Goal: Task Accomplishment & Management: Complete application form

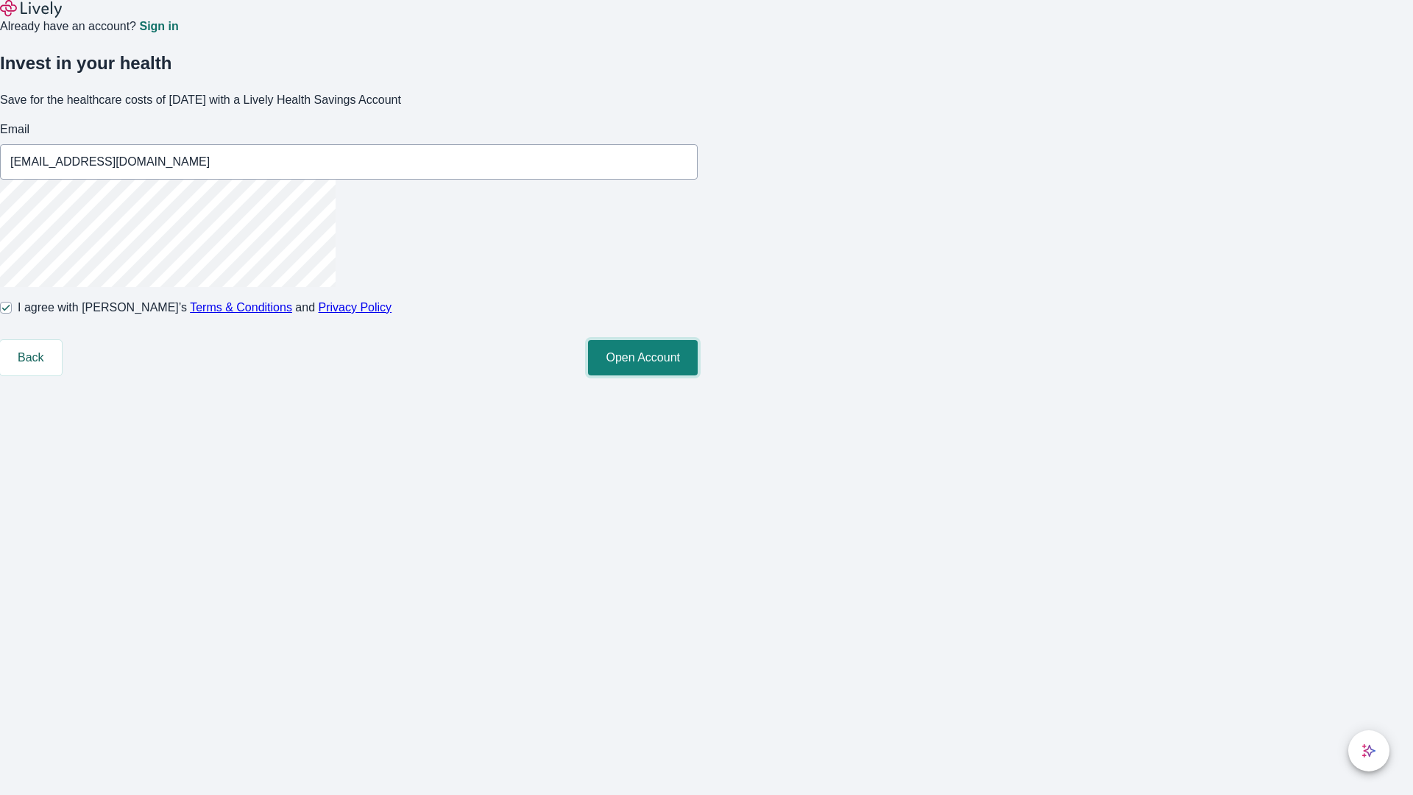
click at [698, 375] on button "Open Account" at bounding box center [643, 357] width 110 height 35
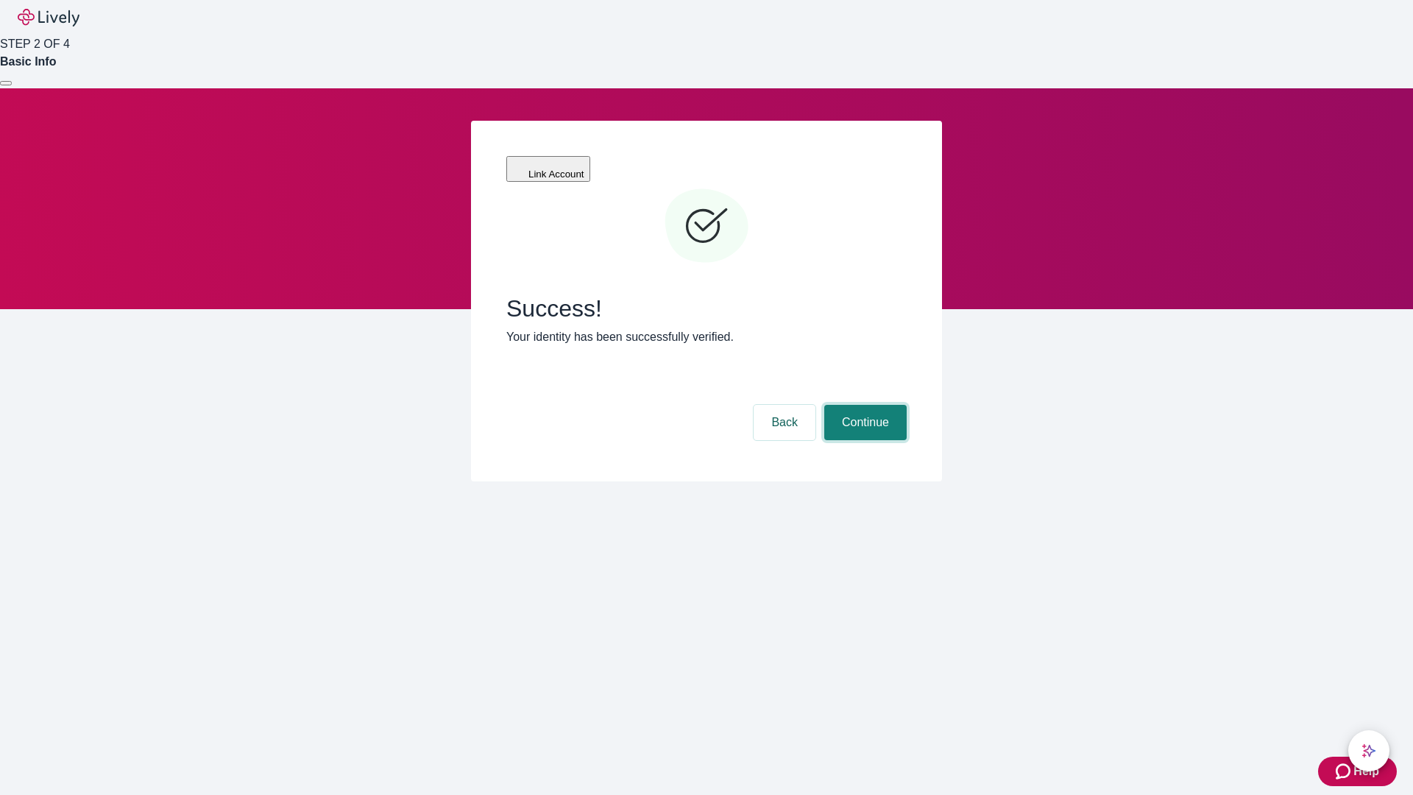
click at [863, 405] on button "Continue" at bounding box center [865, 422] width 82 height 35
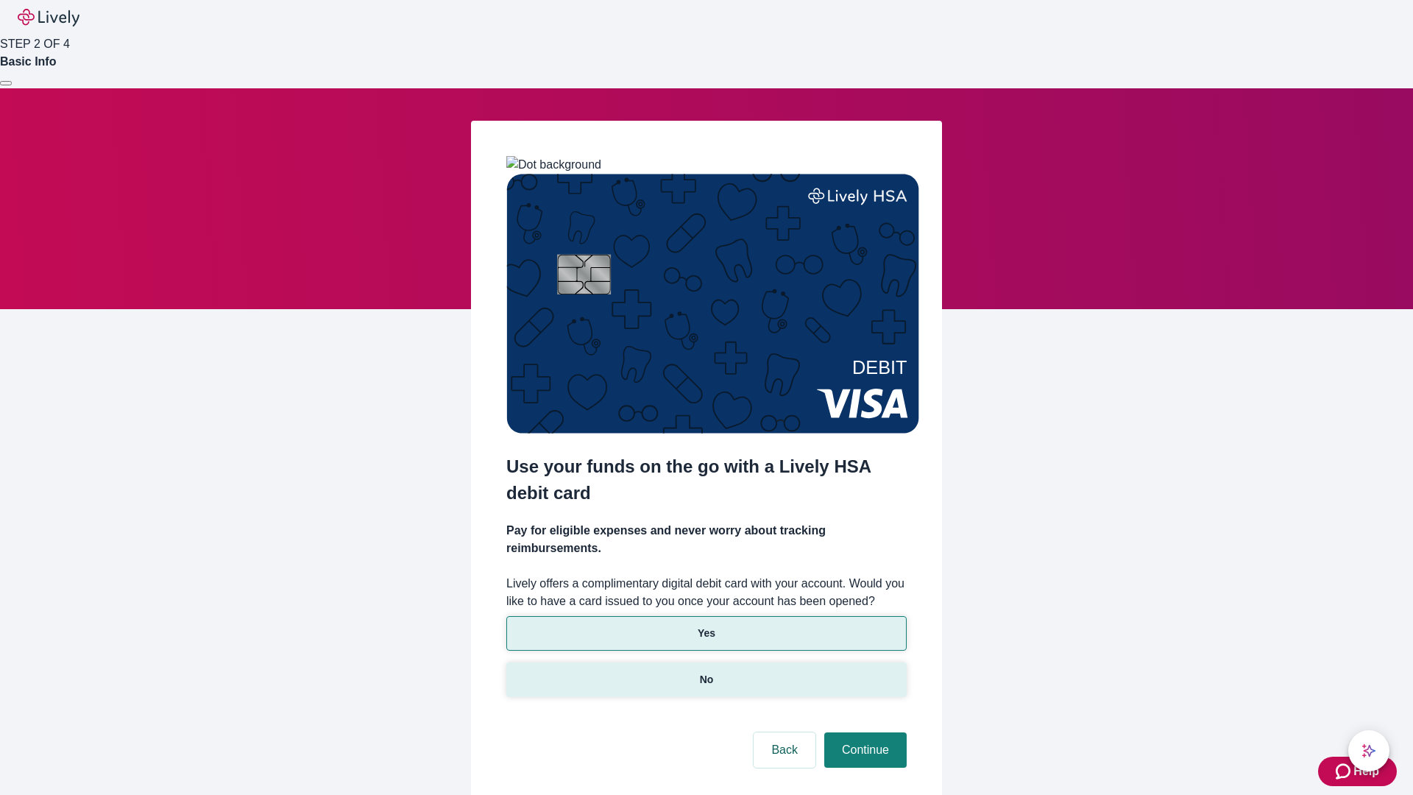
click at [706, 672] on p "No" at bounding box center [707, 679] width 14 height 15
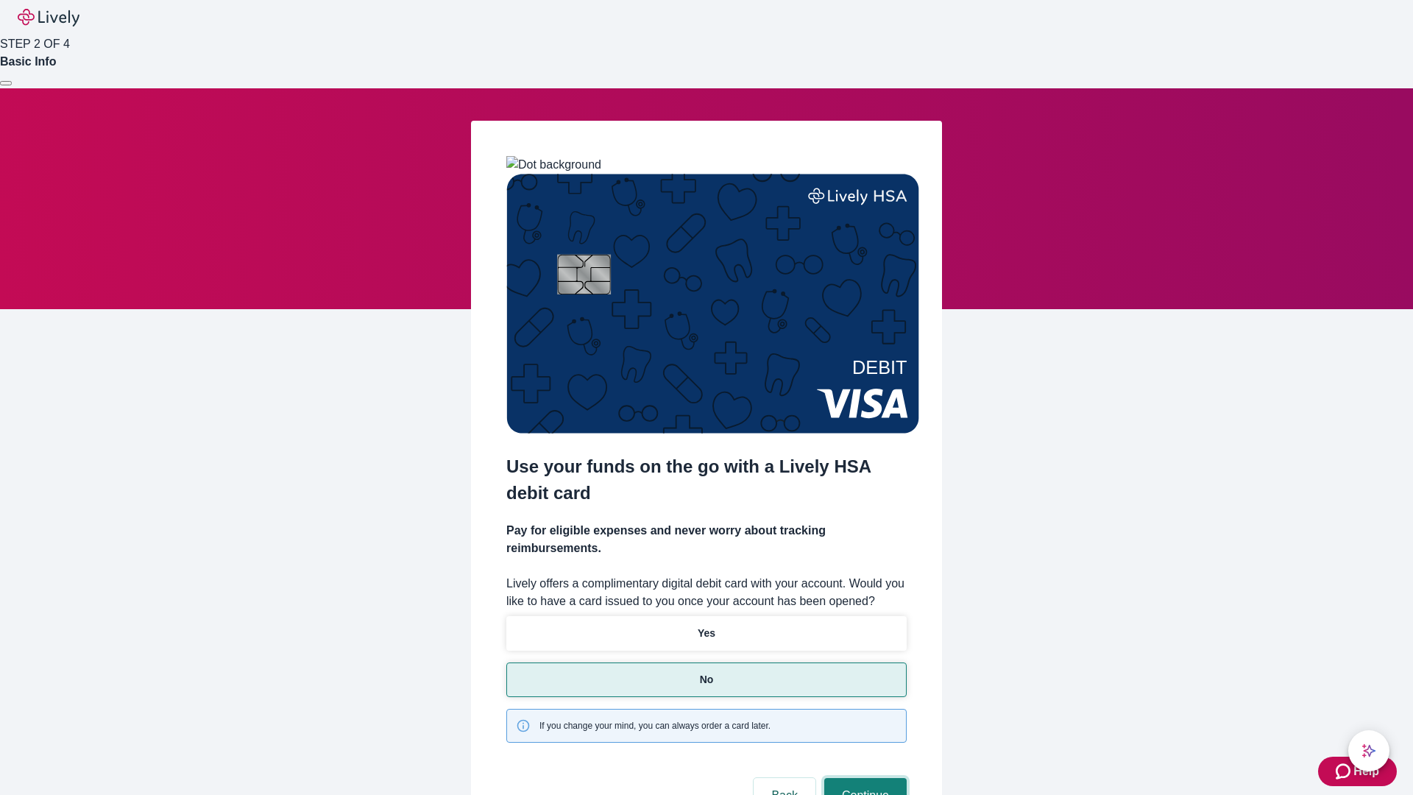
click at [863, 778] on button "Continue" at bounding box center [865, 795] width 82 height 35
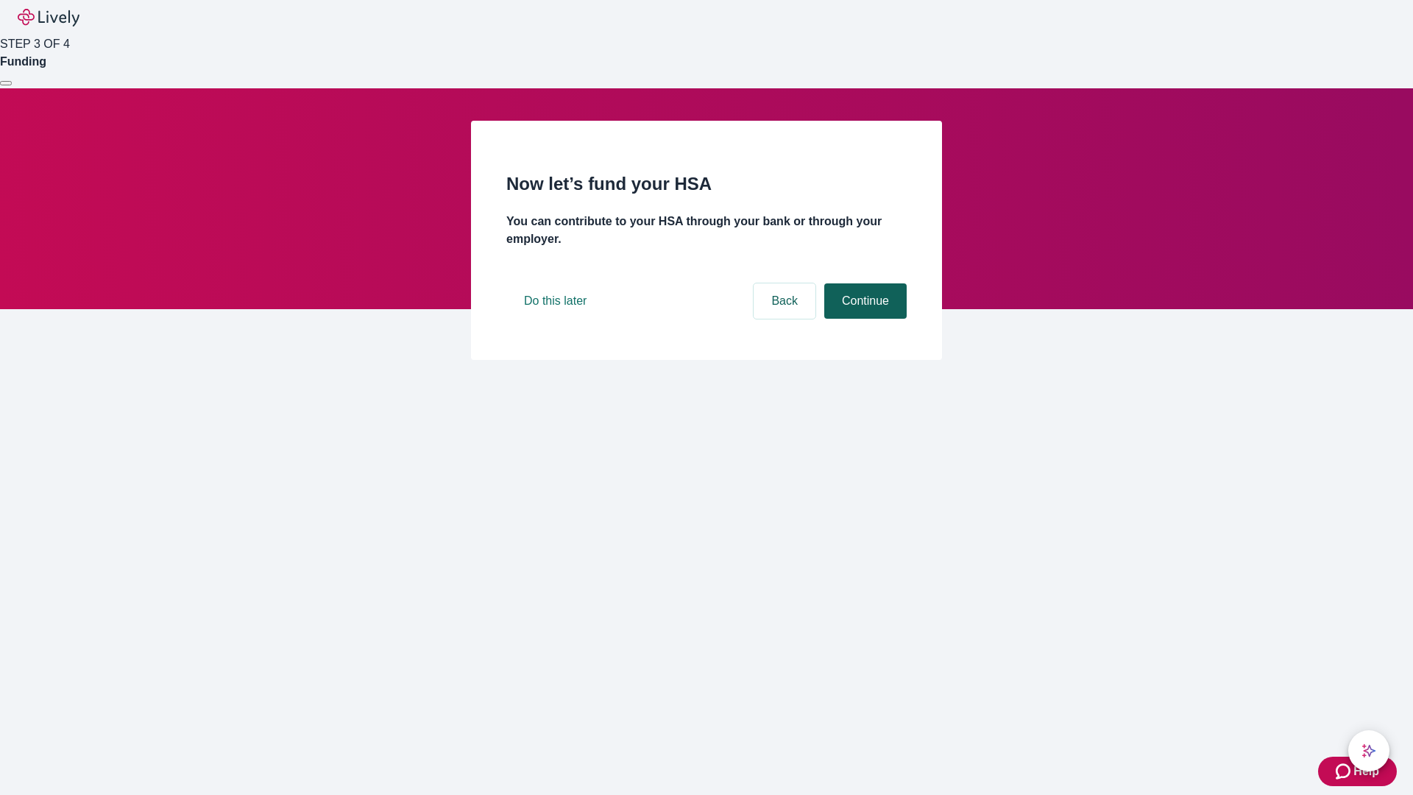
click at [863, 319] on button "Continue" at bounding box center [865, 300] width 82 height 35
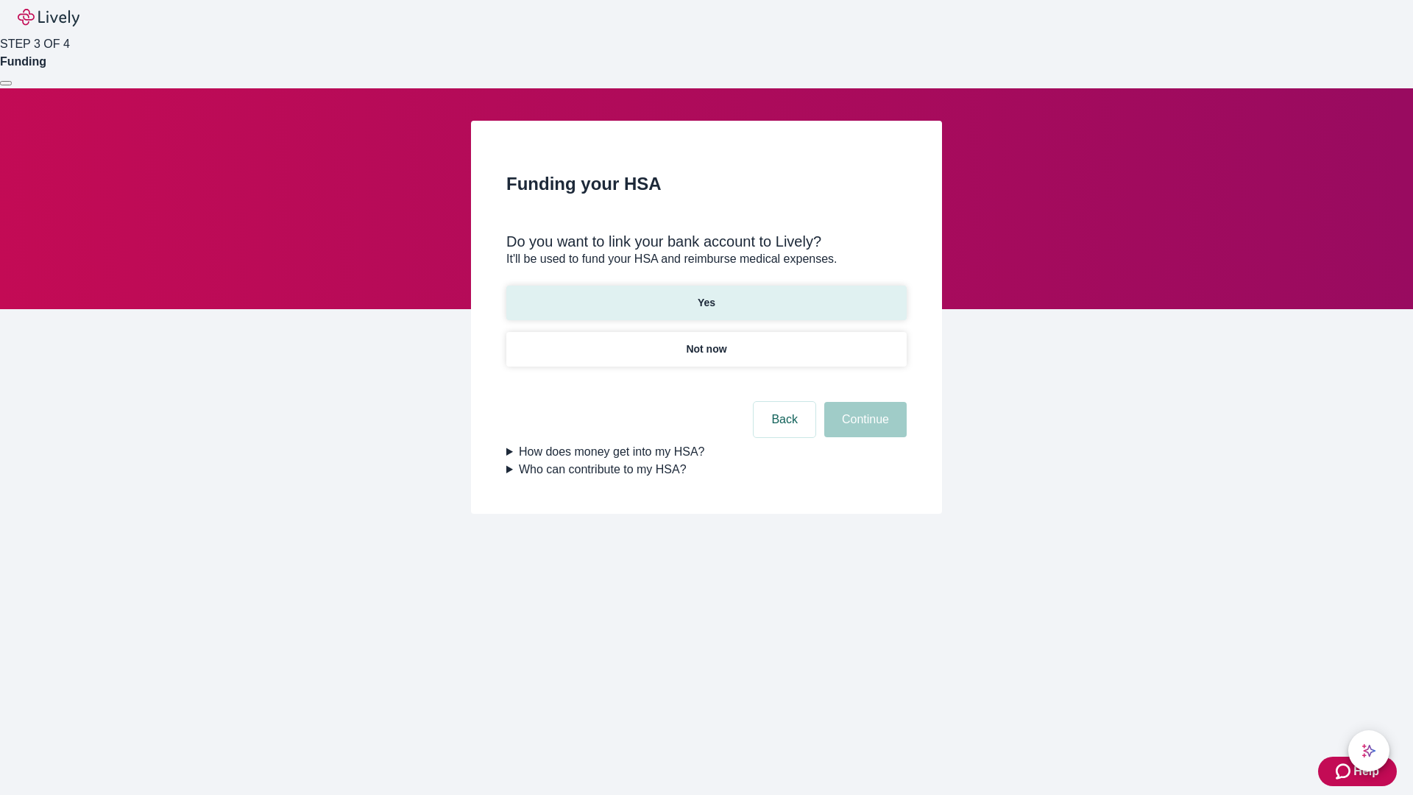
click at [706, 295] on p "Yes" at bounding box center [707, 302] width 18 height 15
click at [863, 402] on button "Continue" at bounding box center [865, 419] width 82 height 35
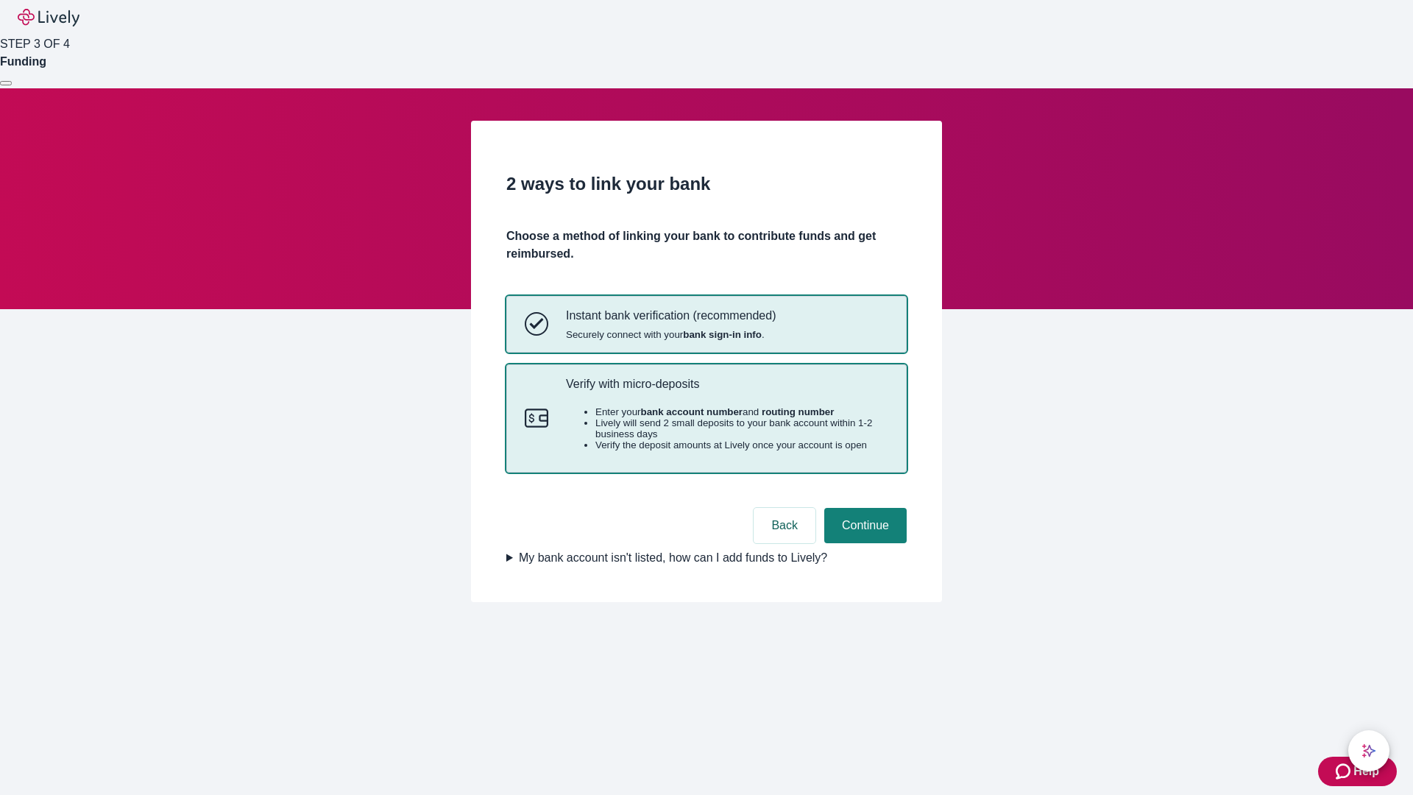
click at [726, 391] on p "Verify with micro-deposits" at bounding box center [727, 384] width 322 height 14
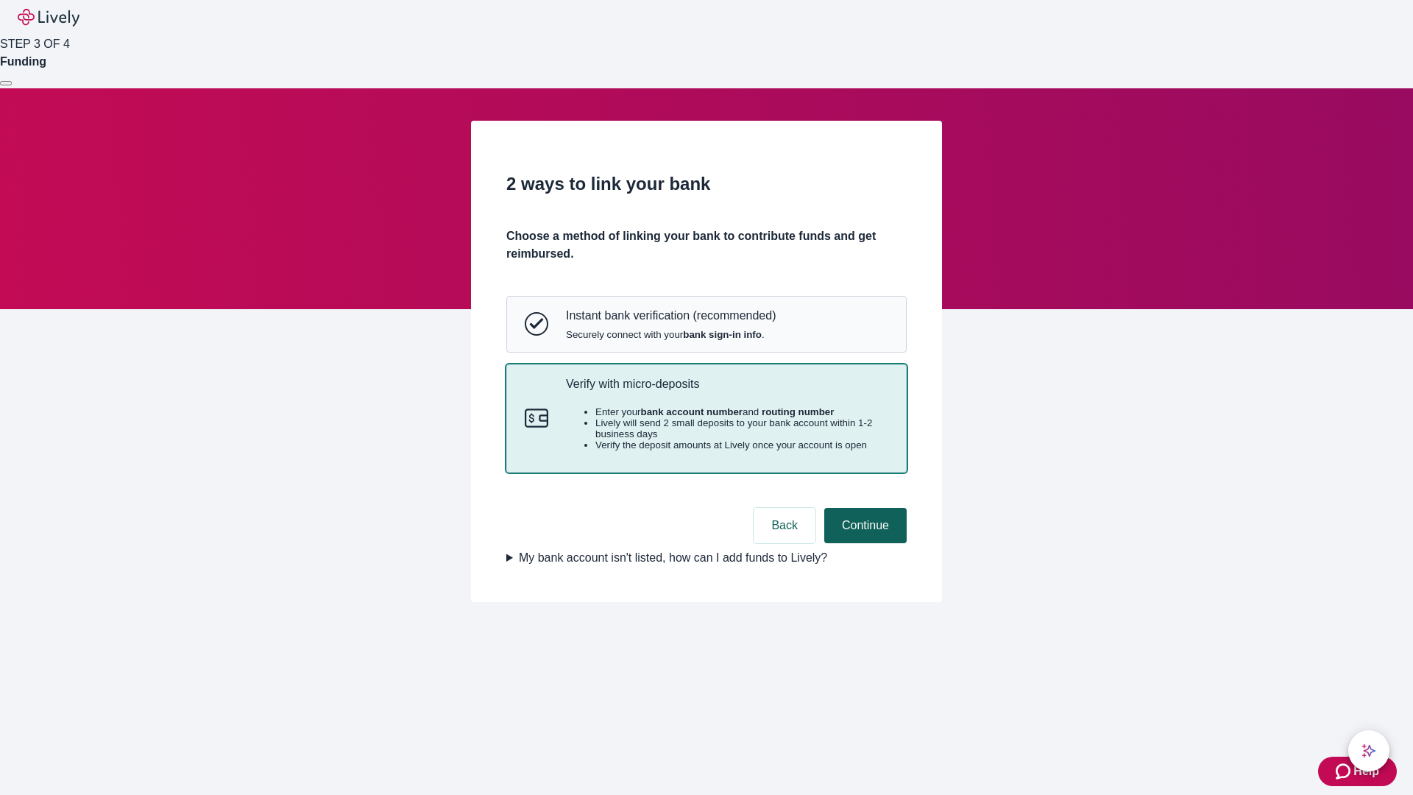
click at [863, 543] on button "Continue" at bounding box center [865, 525] width 82 height 35
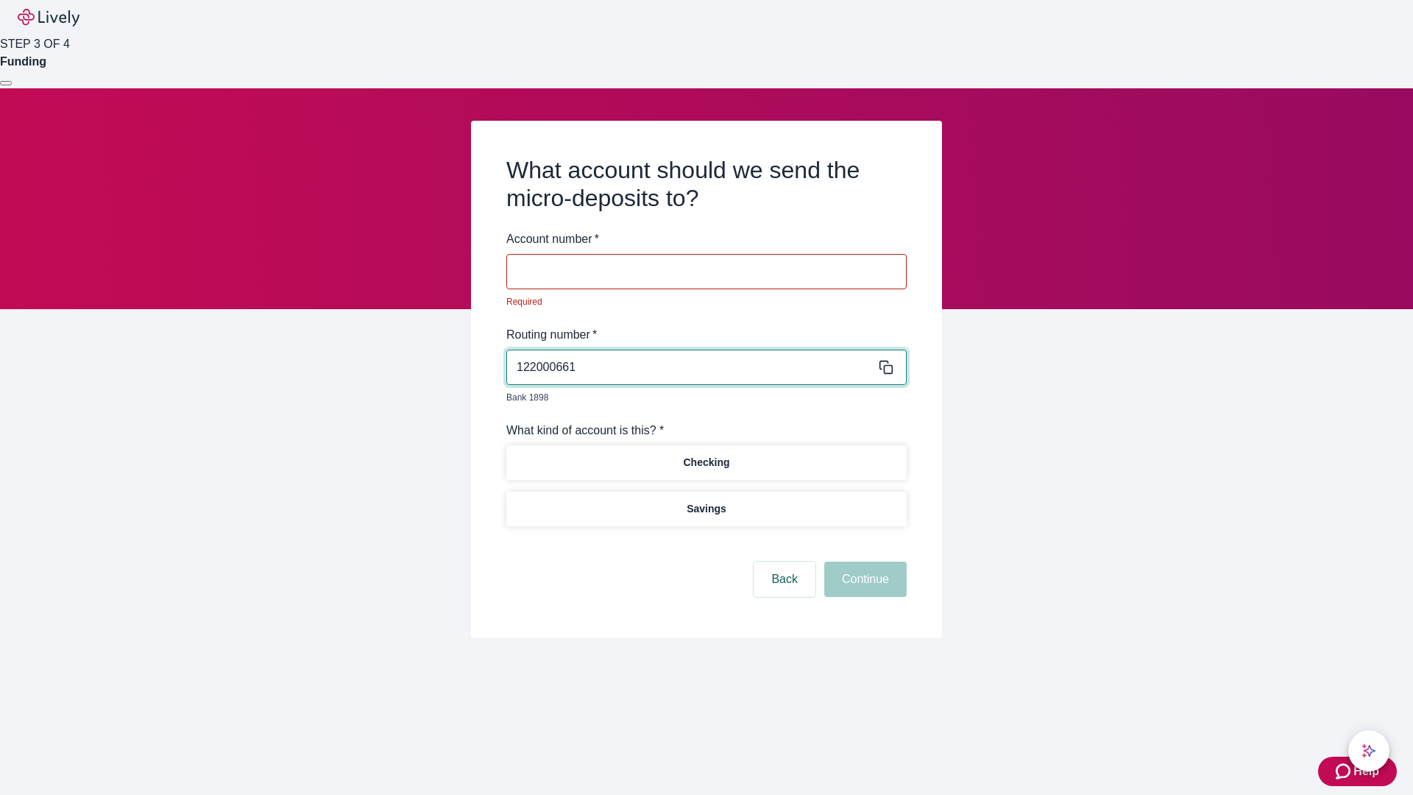
type input "122000661"
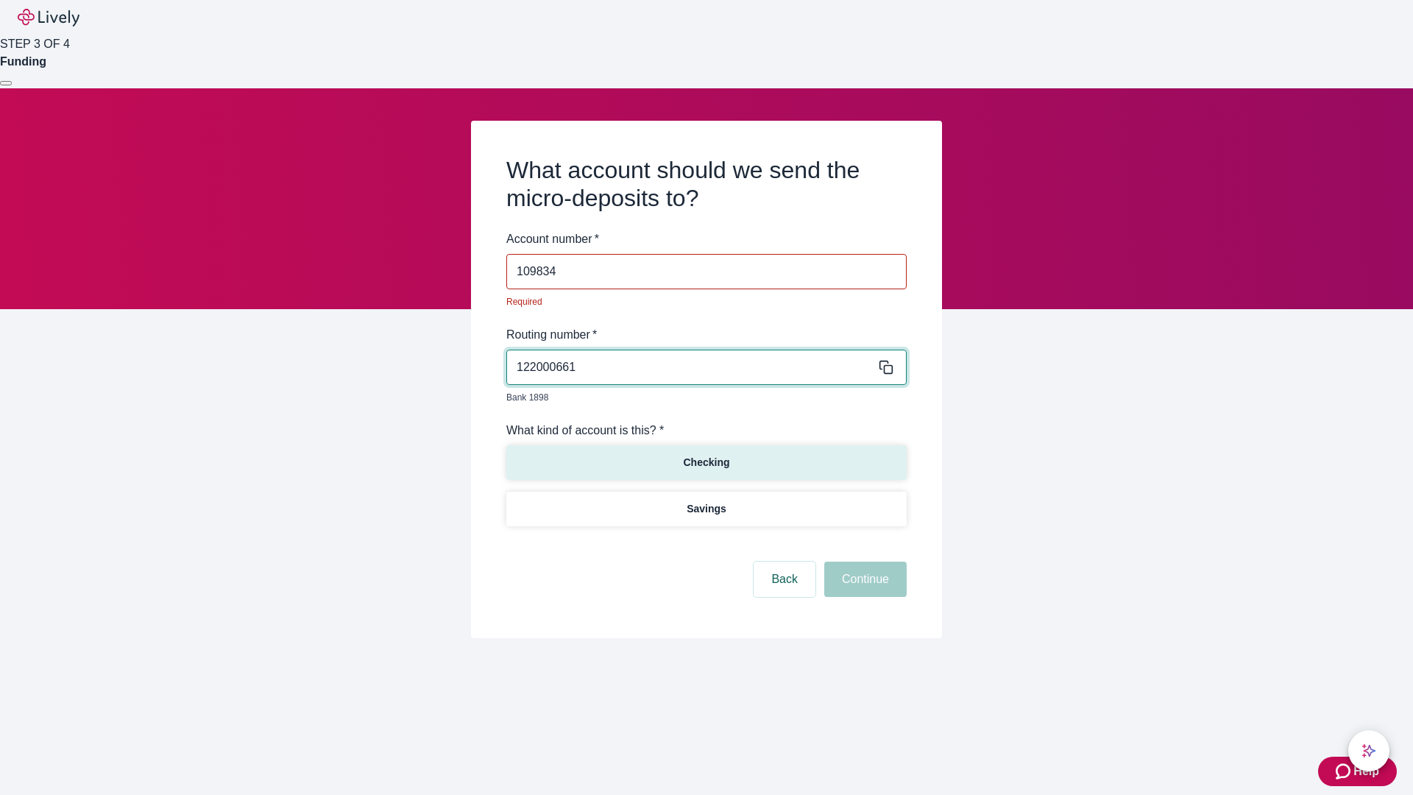
type input "109834"
click at [706, 455] on p "Checking" at bounding box center [706, 462] width 46 height 15
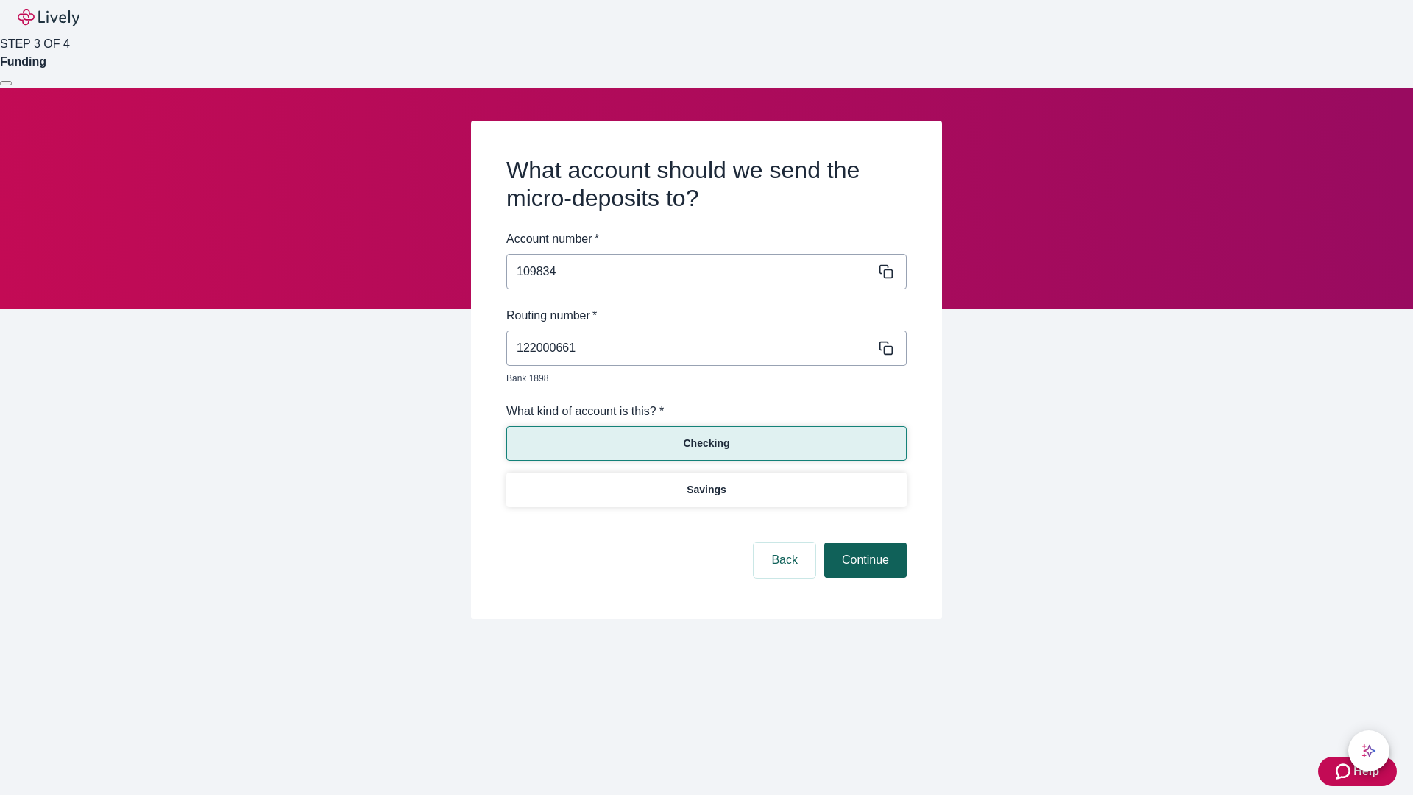
click at [863, 543] on button "Continue" at bounding box center [865, 559] width 82 height 35
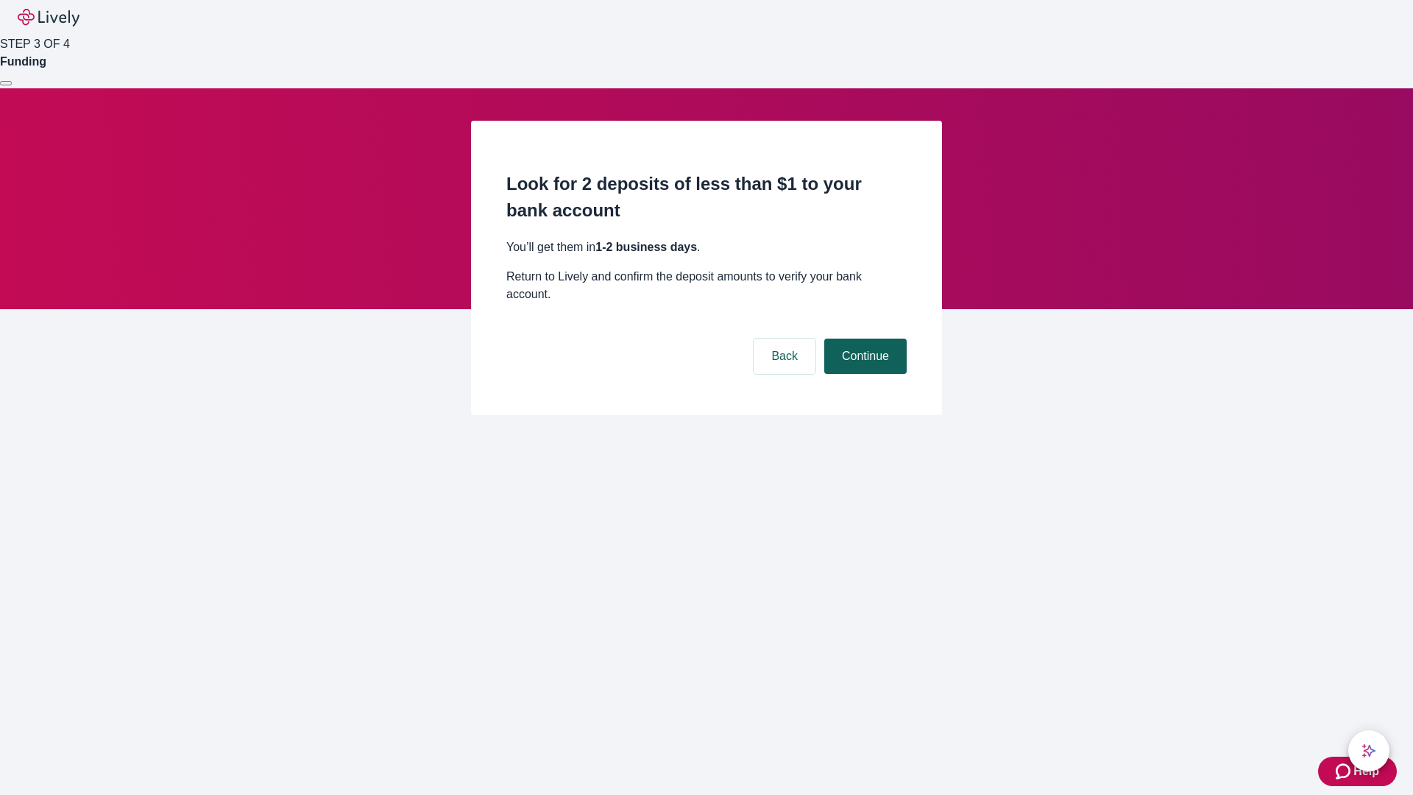
click at [863, 339] on button "Continue" at bounding box center [865, 356] width 82 height 35
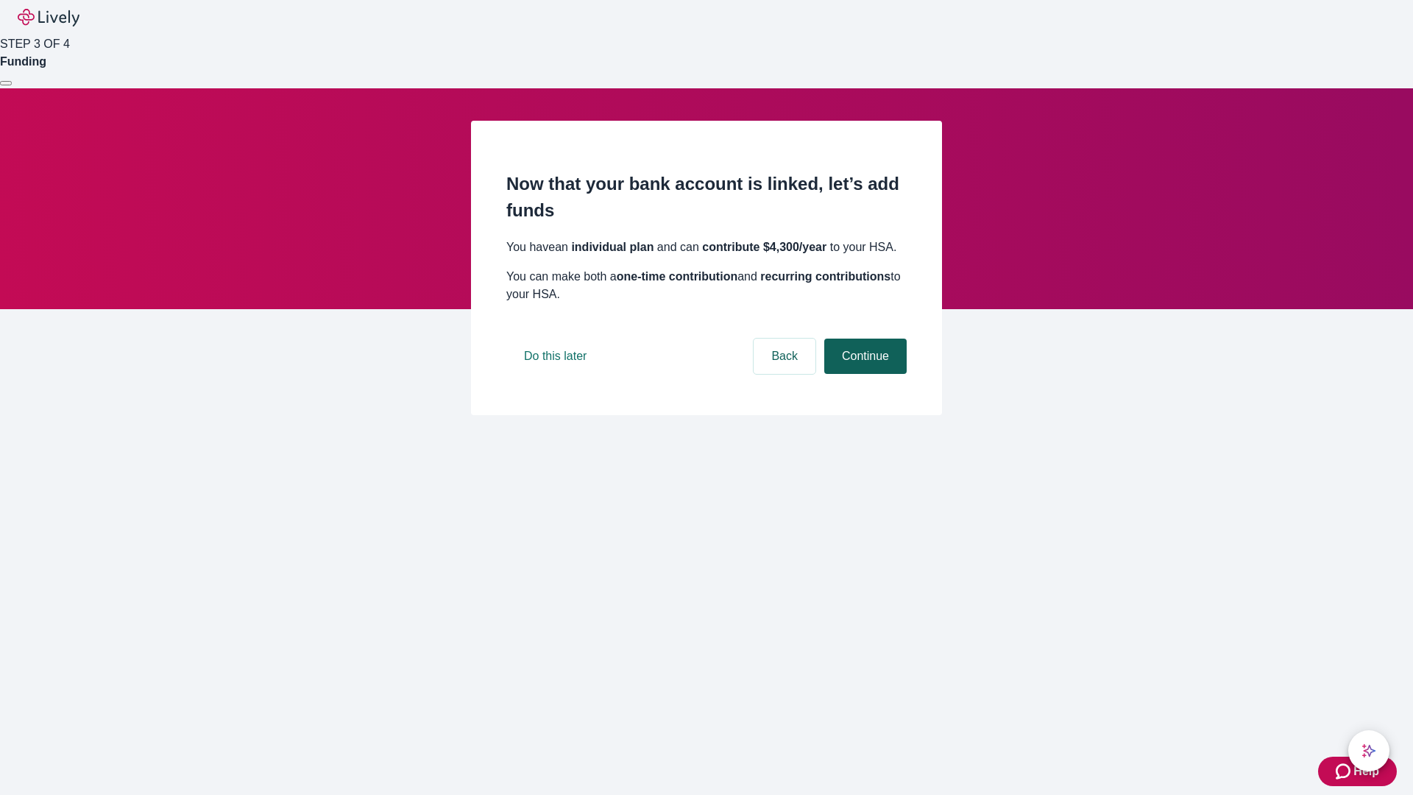
click at [863, 374] on button "Continue" at bounding box center [865, 356] width 82 height 35
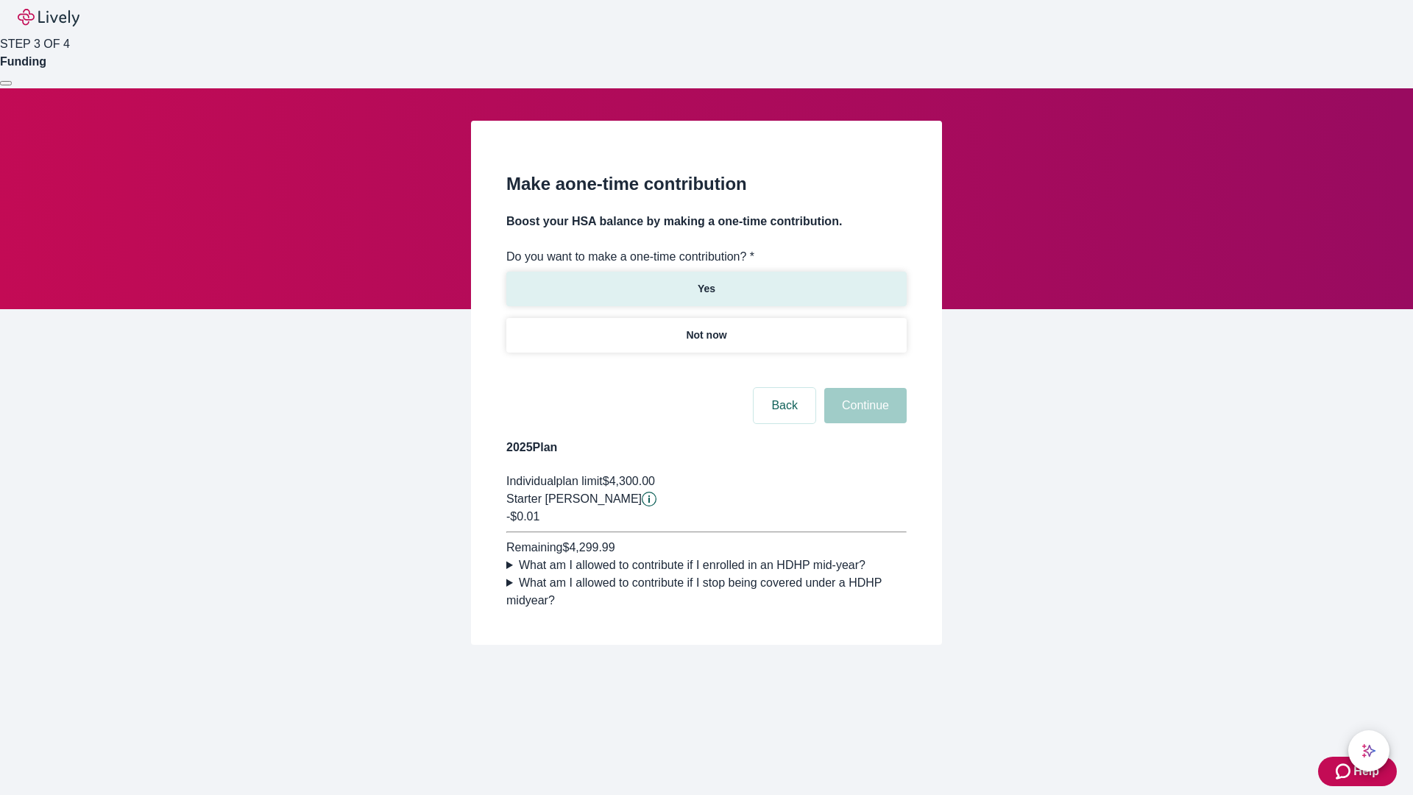
click at [706, 281] on p "Yes" at bounding box center [707, 288] width 18 height 15
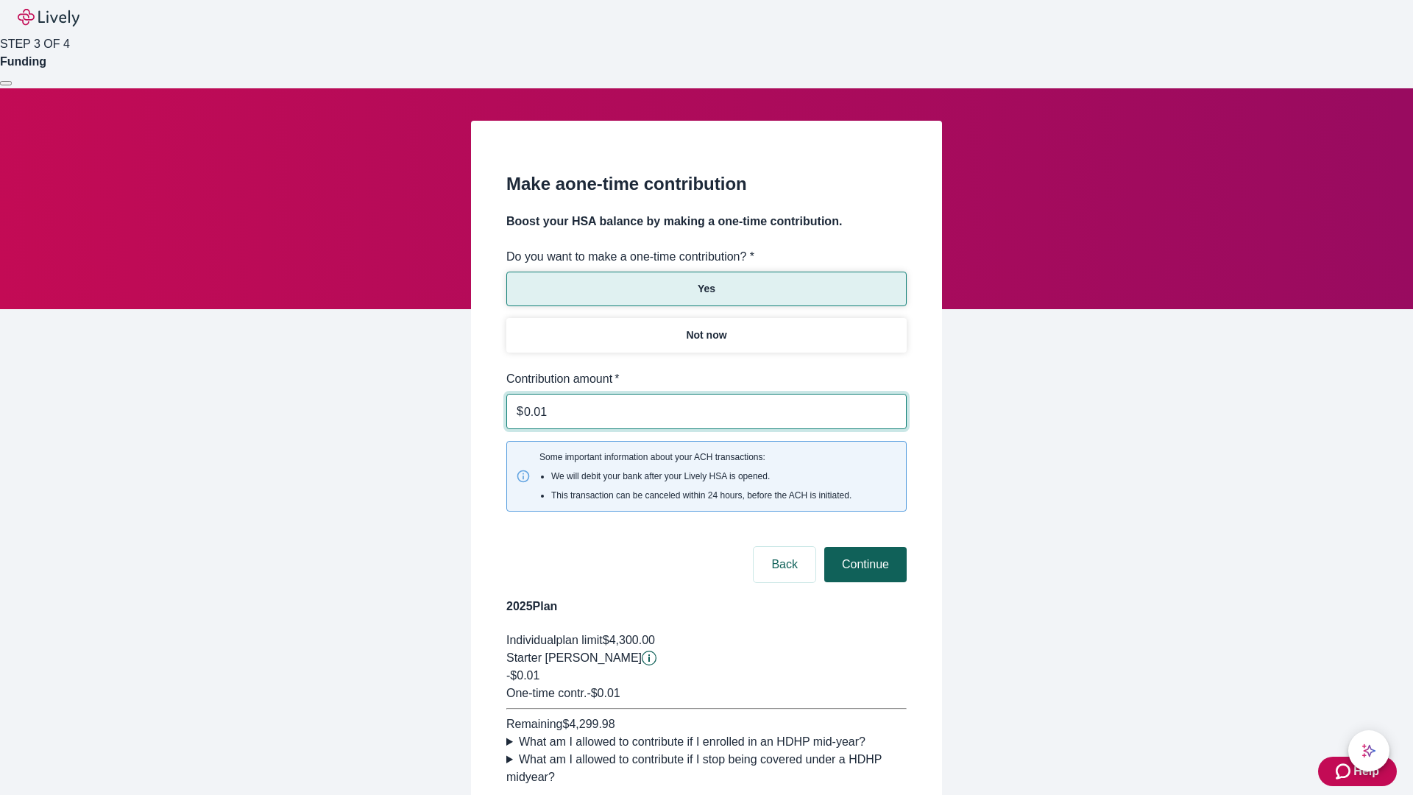
type input "0.01"
click at [863, 547] on button "Continue" at bounding box center [865, 564] width 82 height 35
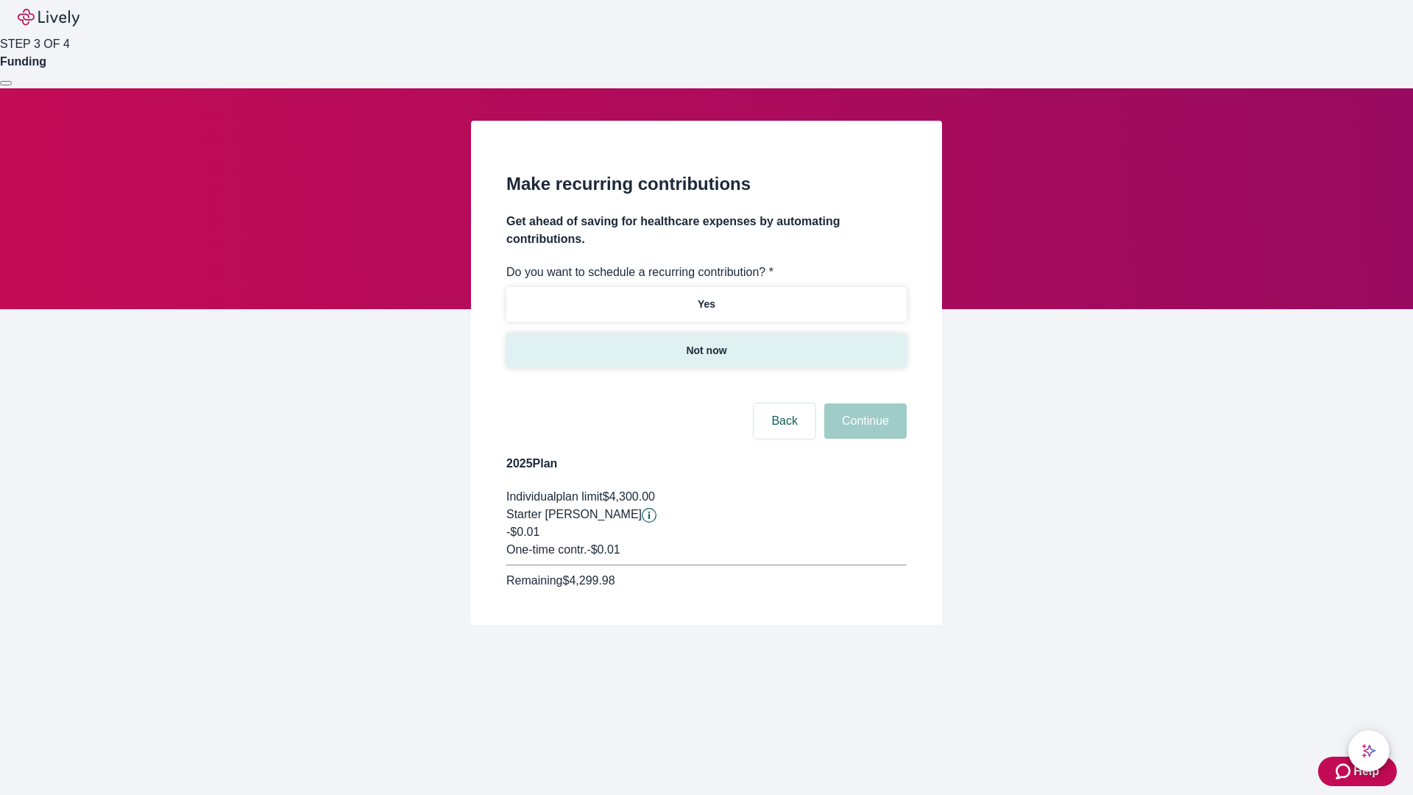
click at [706, 343] on p "Not now" at bounding box center [706, 350] width 40 height 15
click at [863, 403] on button "Continue" at bounding box center [865, 420] width 82 height 35
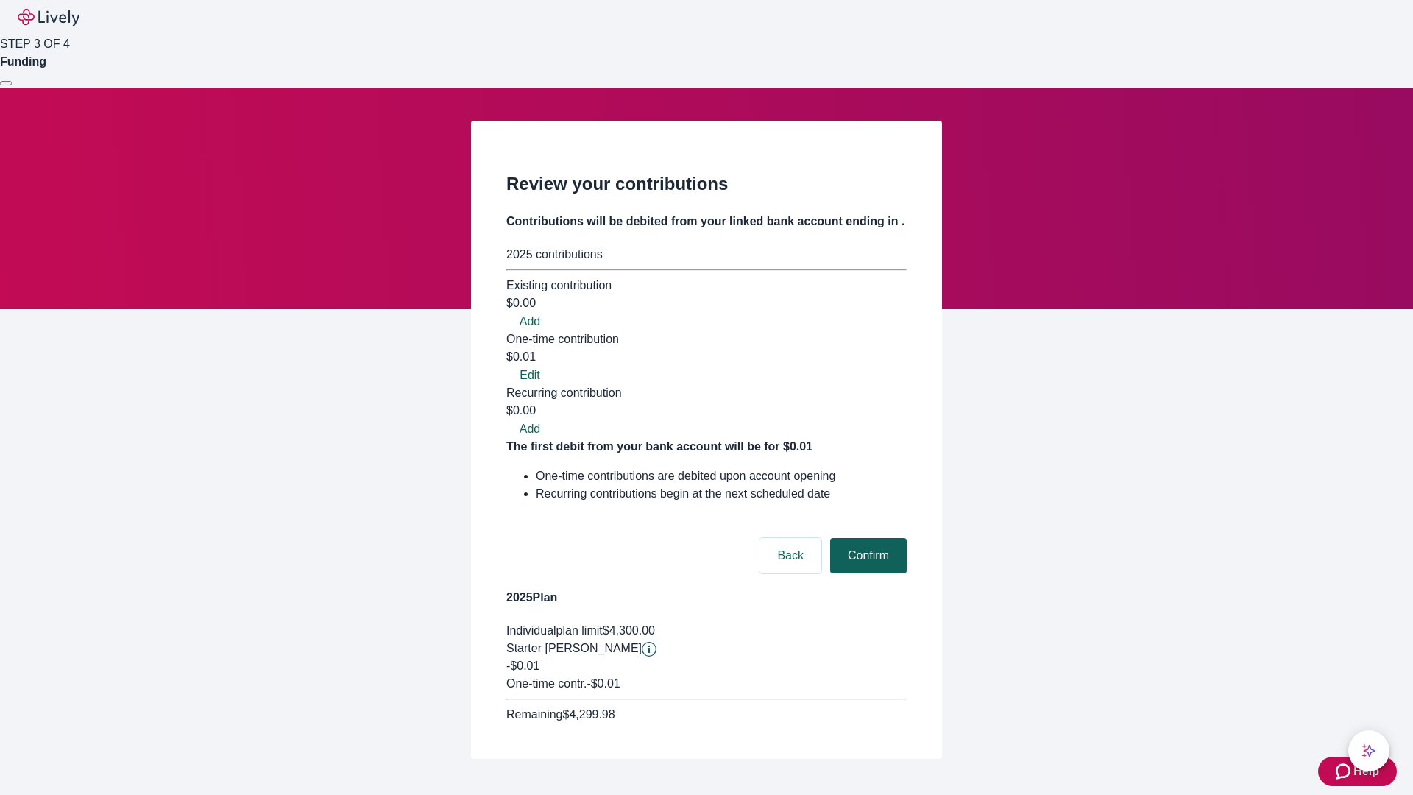
click at [866, 538] on button "Confirm" at bounding box center [868, 555] width 77 height 35
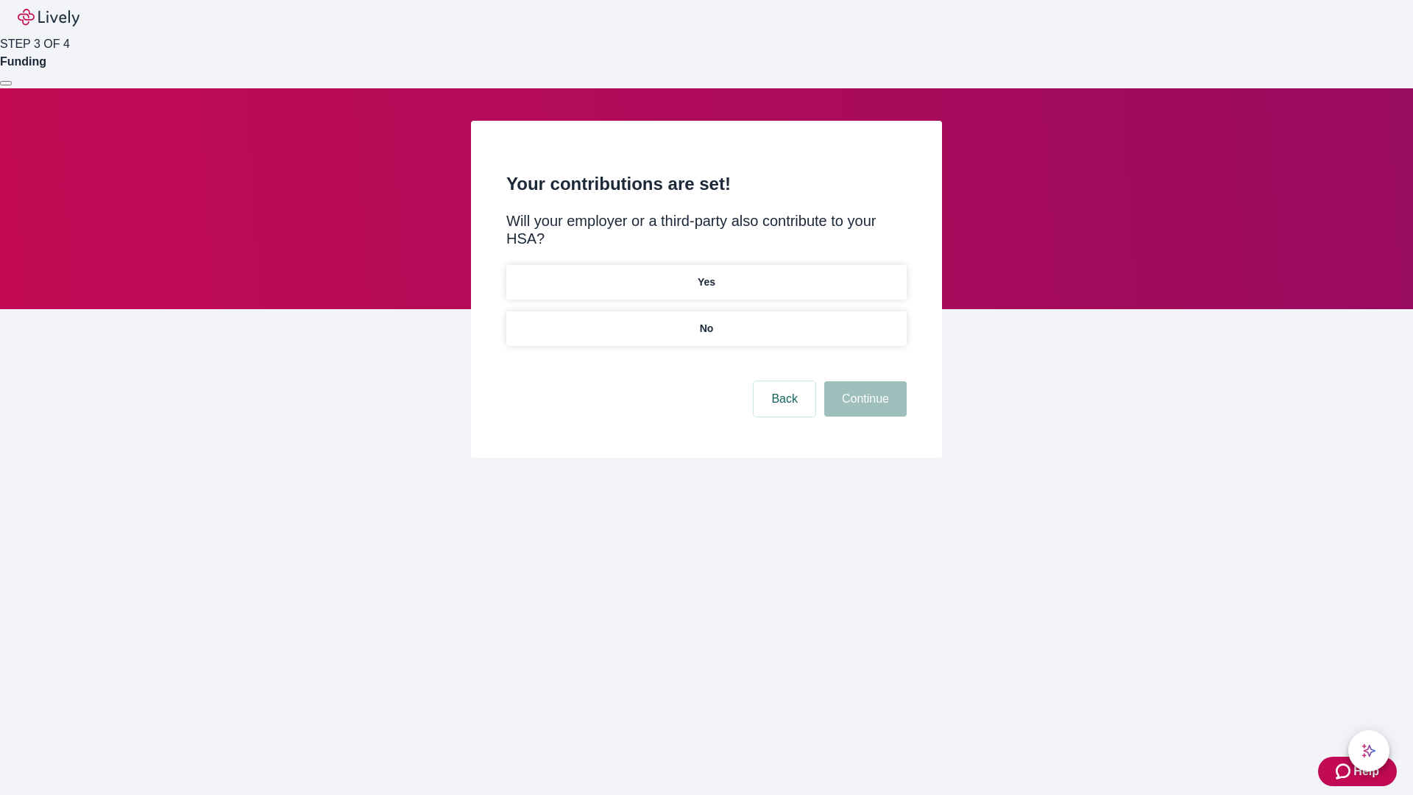
click at [706, 321] on p "No" at bounding box center [707, 328] width 14 height 15
click at [863, 381] on button "Continue" at bounding box center [865, 398] width 82 height 35
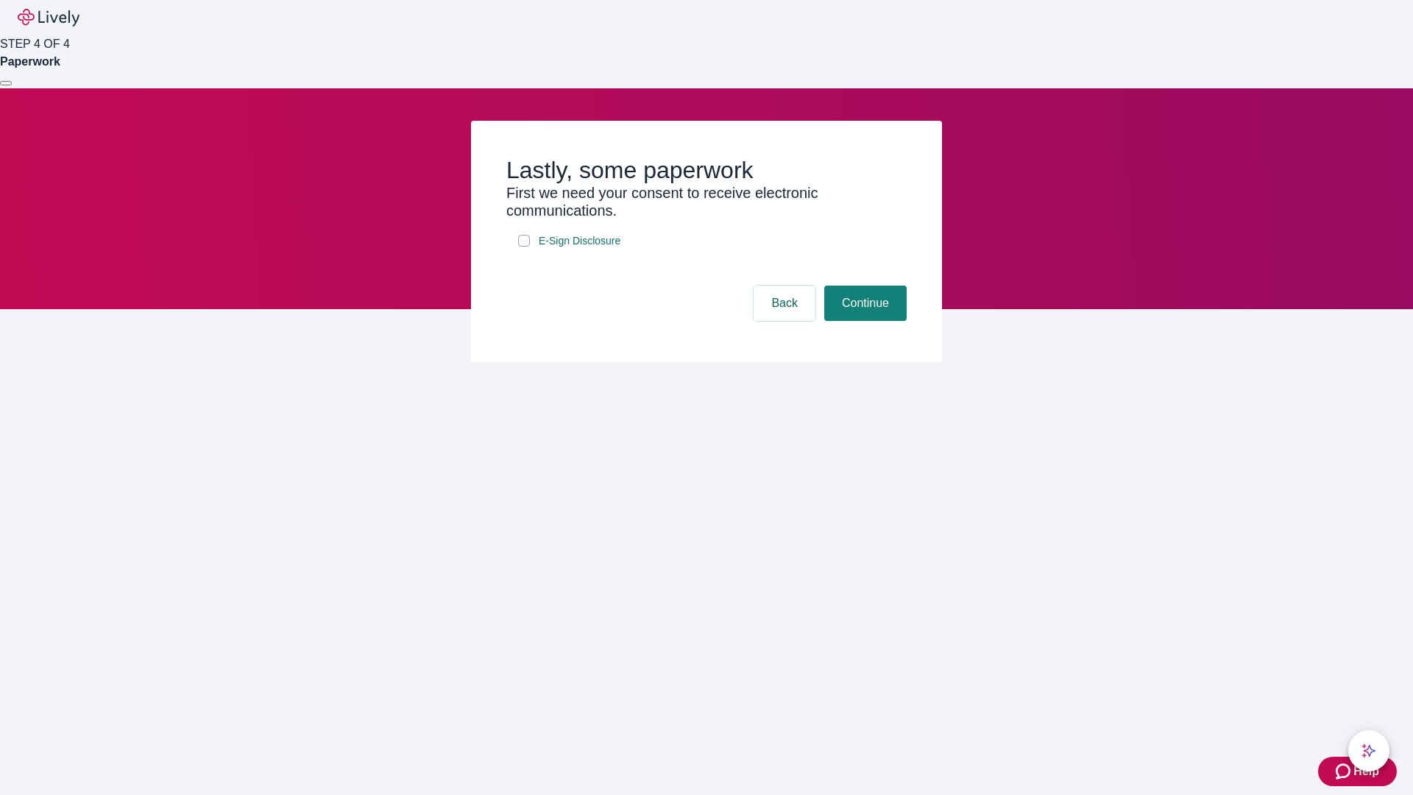
click at [524, 247] on input "E-Sign Disclosure" at bounding box center [524, 241] width 12 height 12
checkbox input "true"
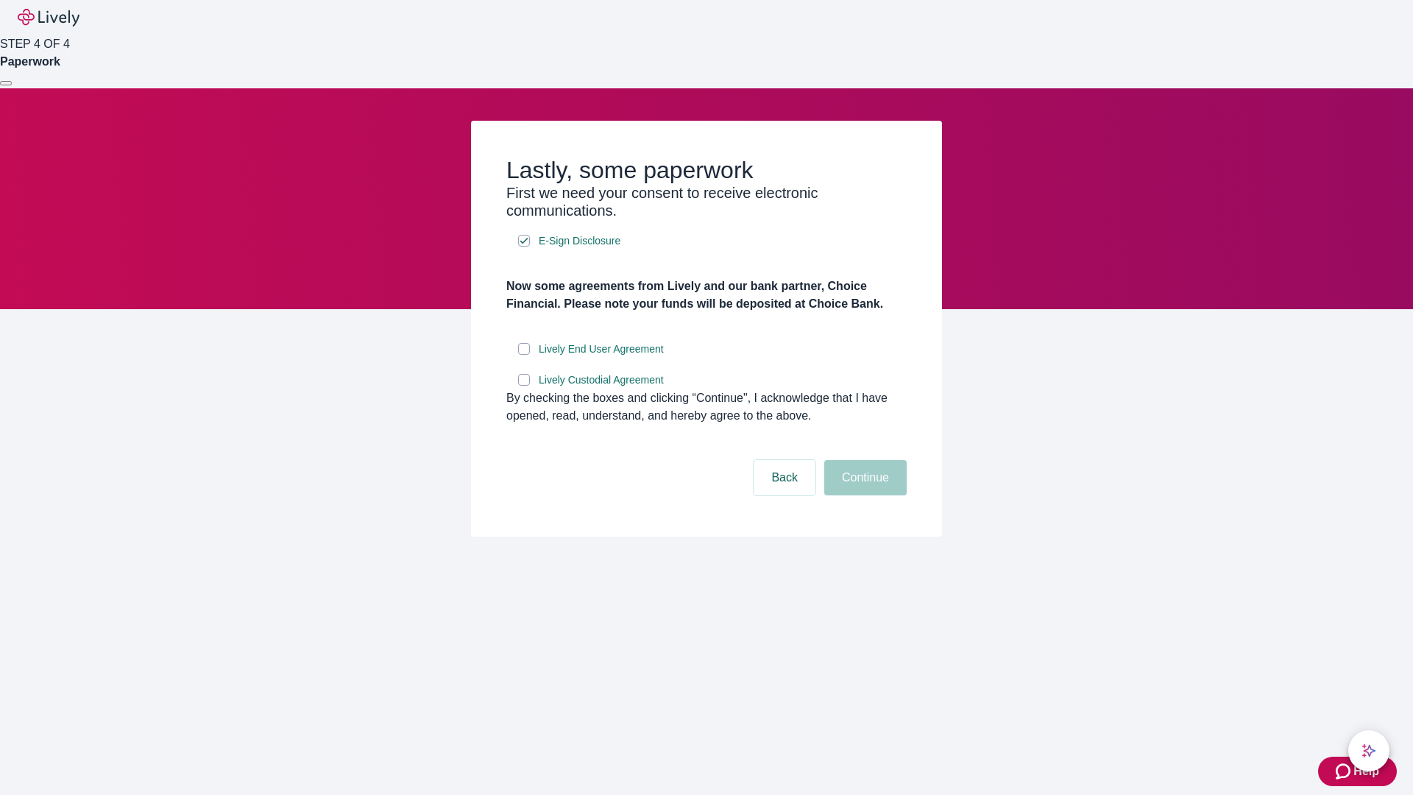
click at [524, 355] on input "Lively End User Agreement" at bounding box center [524, 349] width 12 height 12
checkbox input "true"
click at [524, 386] on input "Lively Custodial Agreement" at bounding box center [524, 380] width 12 height 12
checkbox input "true"
click at [863, 495] on button "Continue" at bounding box center [865, 477] width 82 height 35
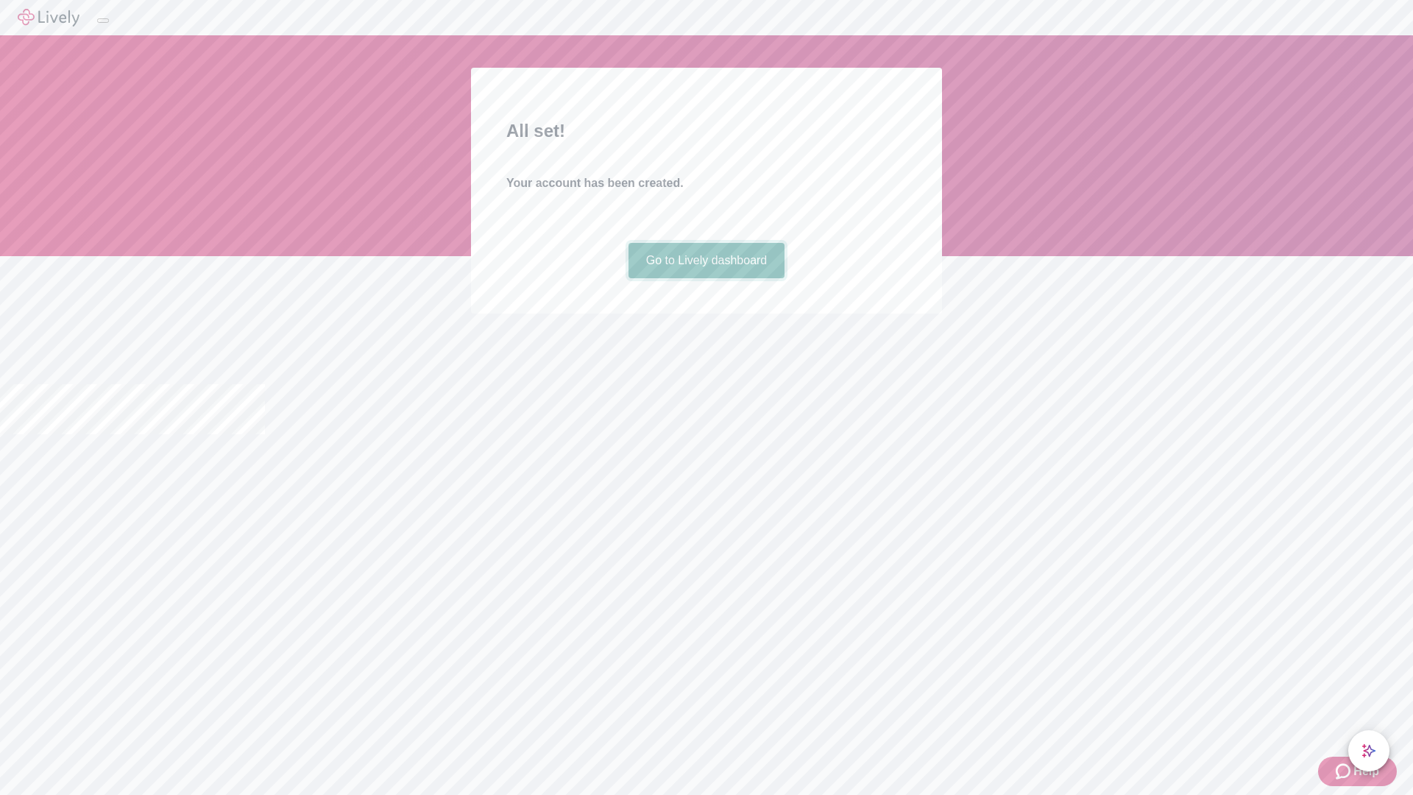
click at [706, 278] on link "Go to Lively dashboard" at bounding box center [707, 260] width 157 height 35
